Goal: Information Seeking & Learning: Learn about a topic

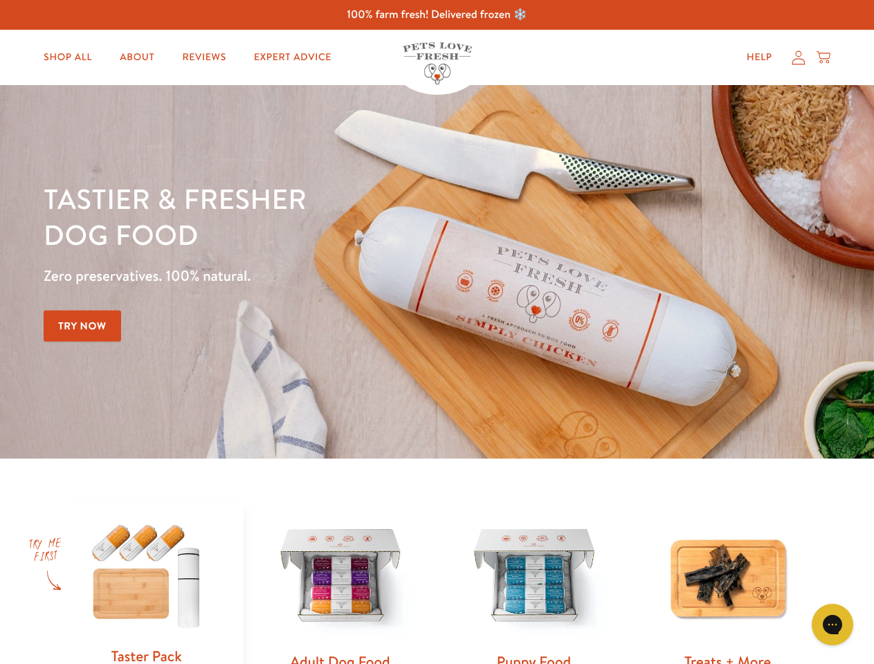
click at [437, 332] on div "Tastier & fresher dog food Zero preservatives. 100% natural. Try Now" at bounding box center [306, 272] width 525 height 183
click at [833, 625] on icon "Gorgias live chat" at bounding box center [832, 624] width 13 height 13
